Goal: Transaction & Acquisition: Subscribe to service/newsletter

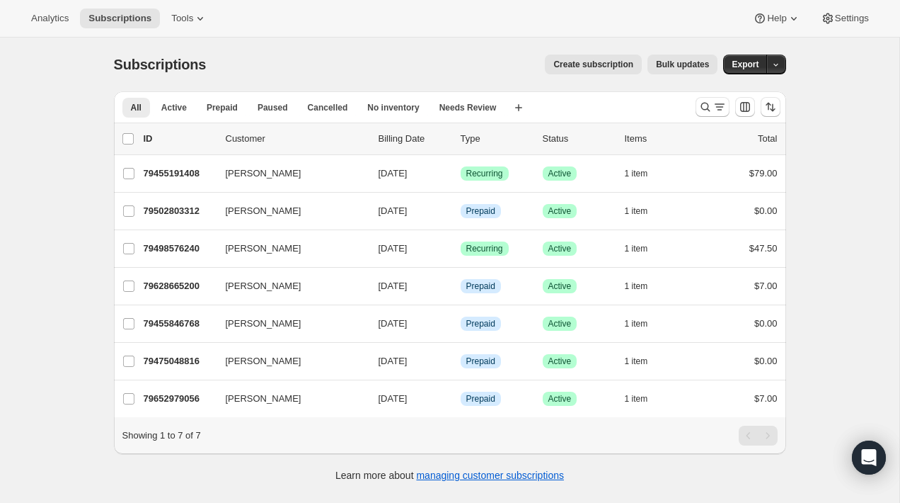
click at [484, 29] on div "Analytics Subscriptions Tools Help Settings" at bounding box center [450, 19] width 900 height 38
click at [590, 71] on button "Create subscription" at bounding box center [593, 64] width 97 height 20
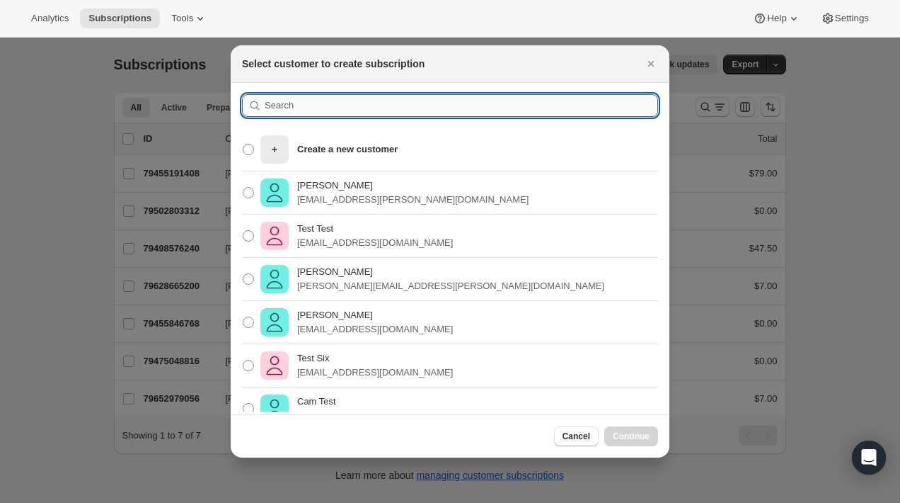
click at [483, 113] on input ":rc:" at bounding box center [462, 105] width 394 height 23
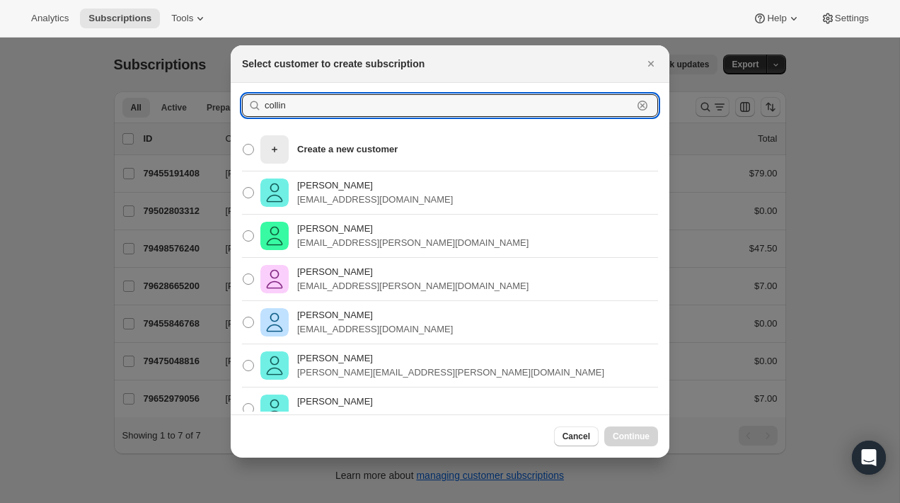
type input "collin"
click at [430, 193] on div "[PERSON_NAME] [PERSON_NAME][EMAIL_ADDRESS][DOMAIN_NAME]" at bounding box center [450, 192] width 439 height 43
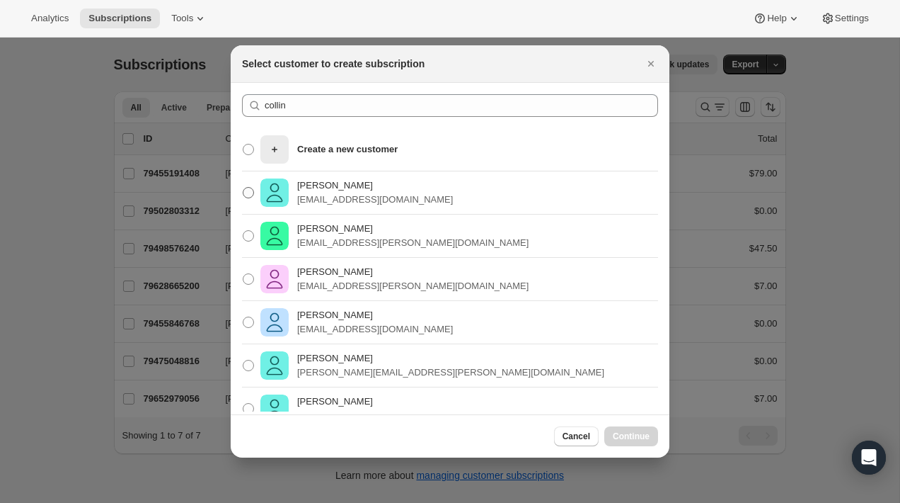
click at [384, 196] on p "[EMAIL_ADDRESS][DOMAIN_NAME]" at bounding box center [375, 200] width 156 height 14
click at [243, 188] on input "[PERSON_NAME] [PERSON_NAME][EMAIL_ADDRESS][DOMAIN_NAME]" at bounding box center [243, 187] width 1 height 1
radio input "true"
click at [644, 432] on span "Continue" at bounding box center [631, 435] width 37 height 11
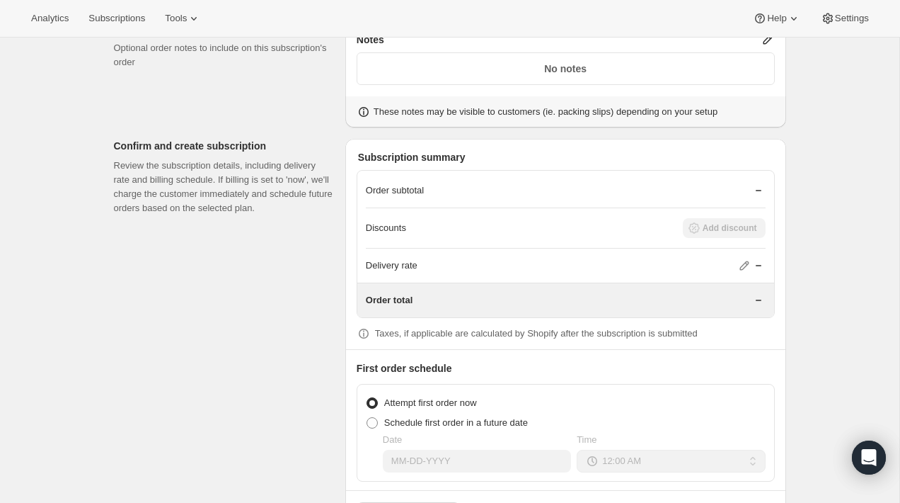
scroll to position [2719, 0]
